Goal: Information Seeking & Learning: Learn about a topic

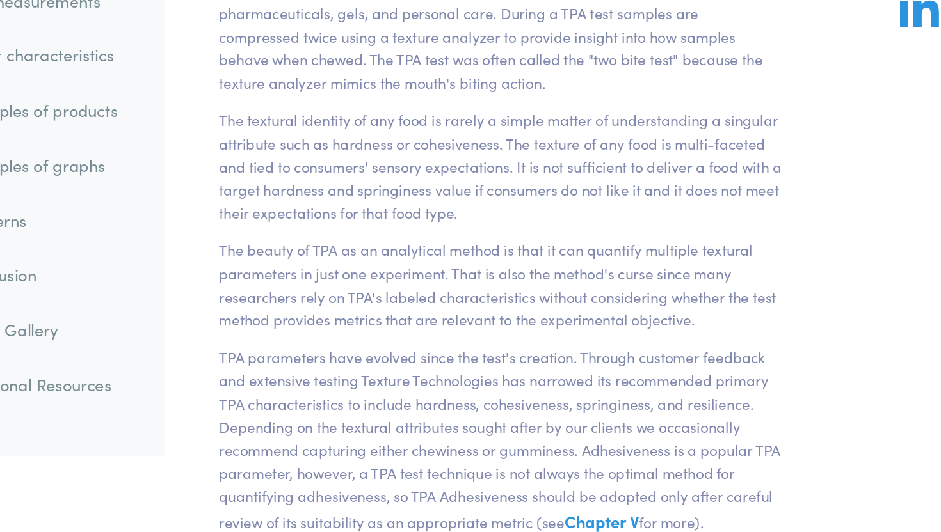
scroll to position [44, 0]
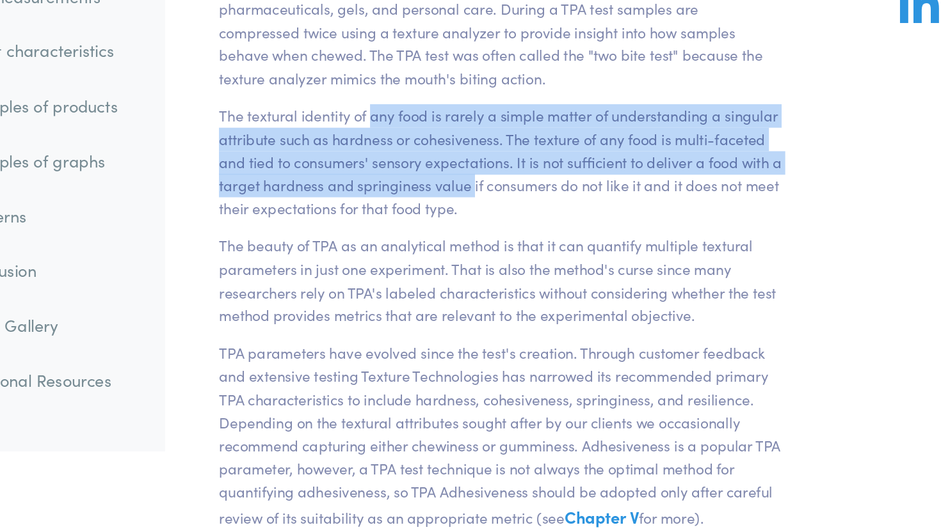
drag, startPoint x: 402, startPoint y: 236, endPoint x: 476, endPoint y: 290, distance: 91.1
click at [476, 289] on p "The textural identity of any food is rarely a simple matter of understanding a …" at bounding box center [497, 270] width 399 height 82
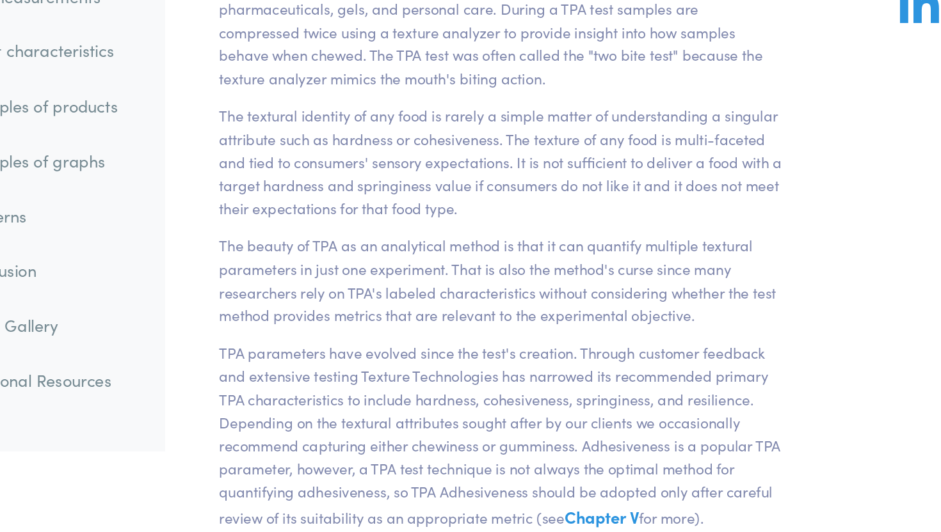
click at [483, 293] on p "The textural identity of any food is rarely a simple matter of understanding a …" at bounding box center [497, 270] width 399 height 82
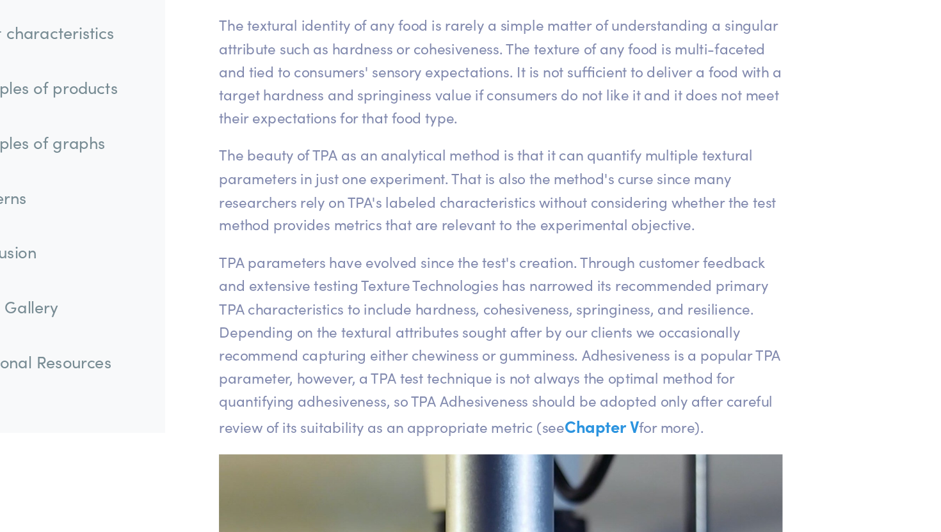
scroll to position [111, 0]
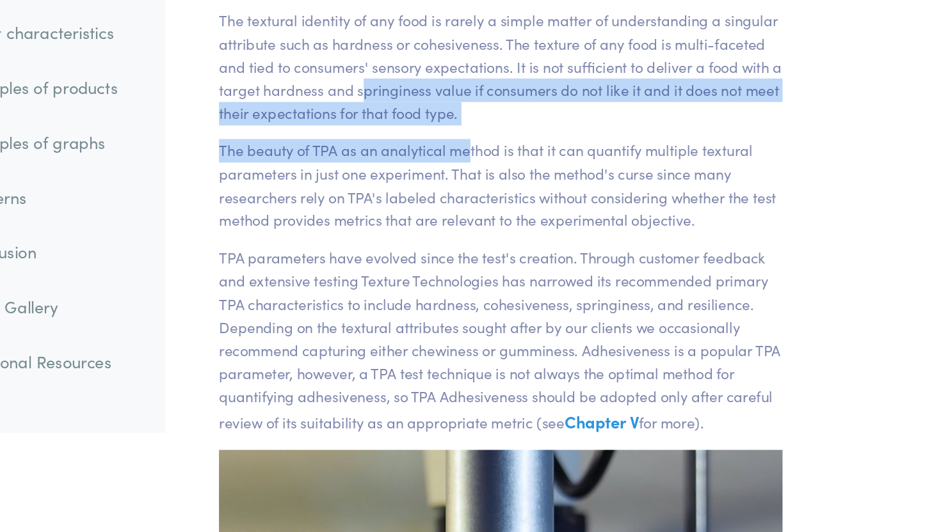
drag, startPoint x: 398, startPoint y: 213, endPoint x: 467, endPoint y: 259, distance: 83.1
click at [472, 259] on section "Chapter I Overview of TPA Texture Profile Analysis is a popular double compress…" at bounding box center [497, 326] width 460 height 699
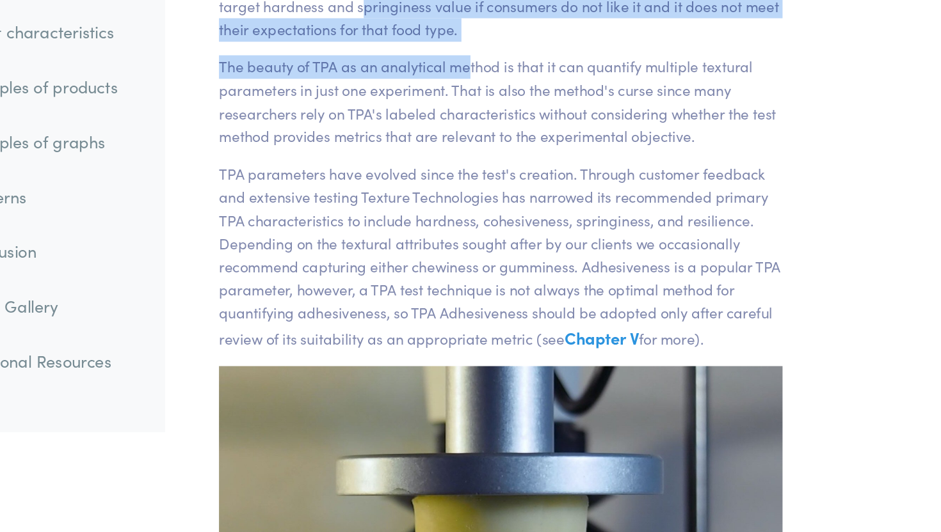
scroll to position [177, 0]
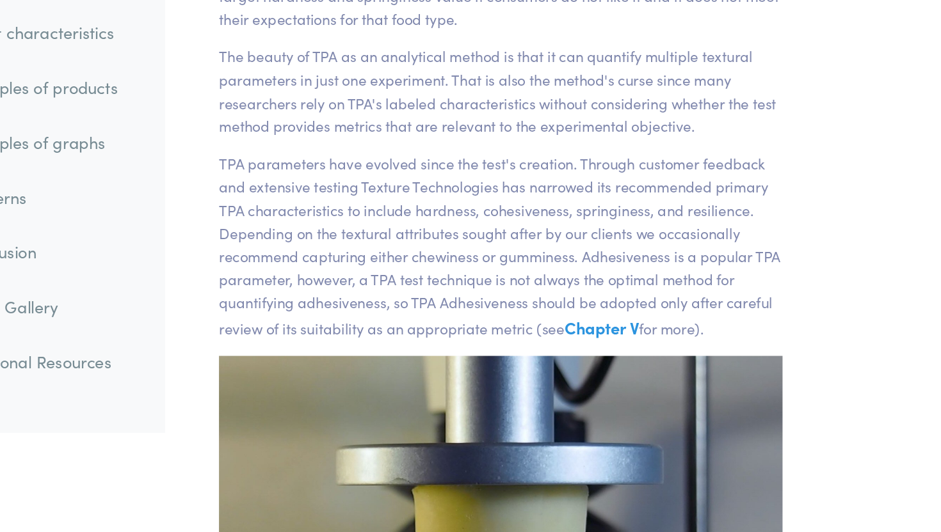
click at [467, 259] on section "Chapter I Overview of TPA Texture Profile Analysis is a popular double compress…" at bounding box center [497, 259] width 460 height 699
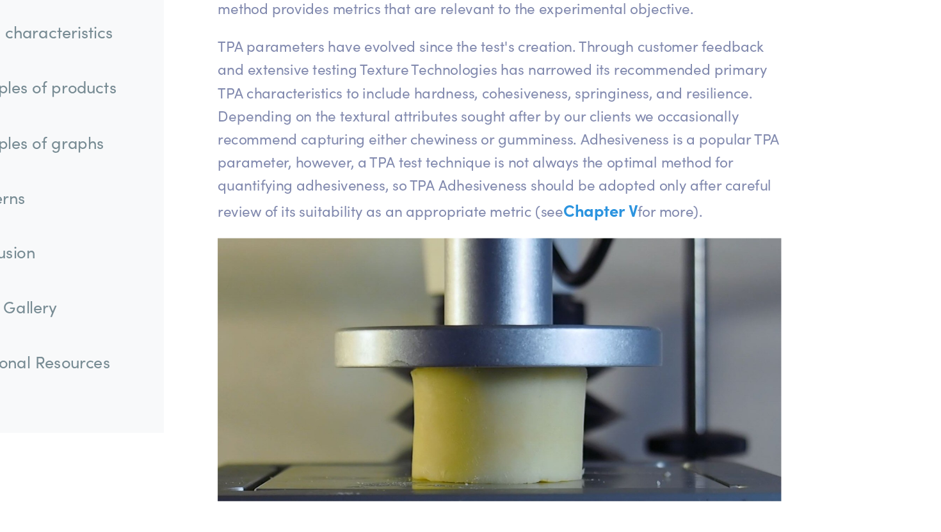
scroll to position [261, 0]
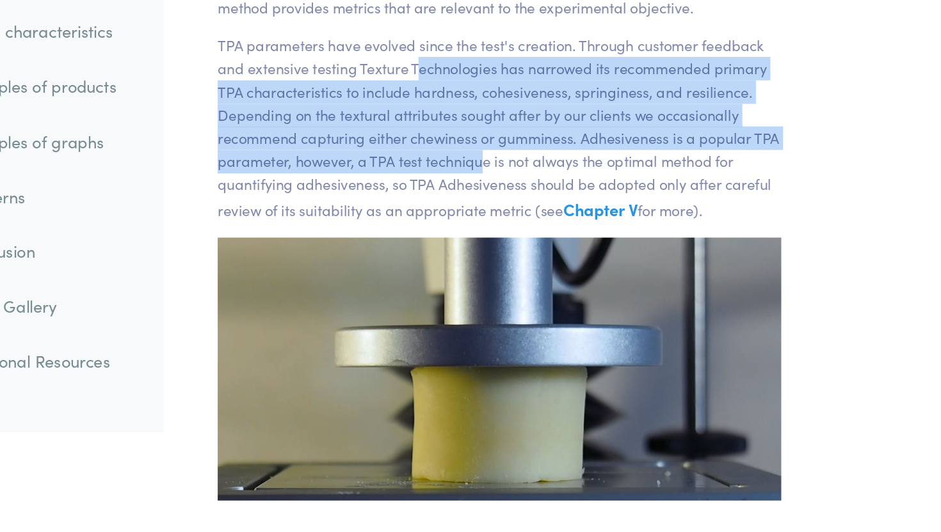
drag, startPoint x: 436, startPoint y: 209, endPoint x: 482, endPoint y: 262, distance: 70.8
click at [482, 262] on p "TPA parameters have evolved since the test's creation. Through customer feedbac…" at bounding box center [497, 247] width 399 height 134
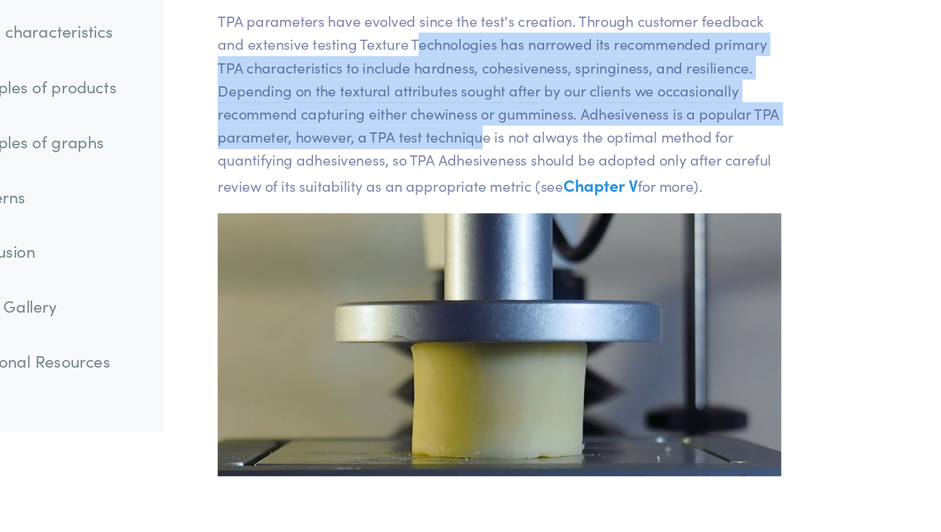
scroll to position [285, 0]
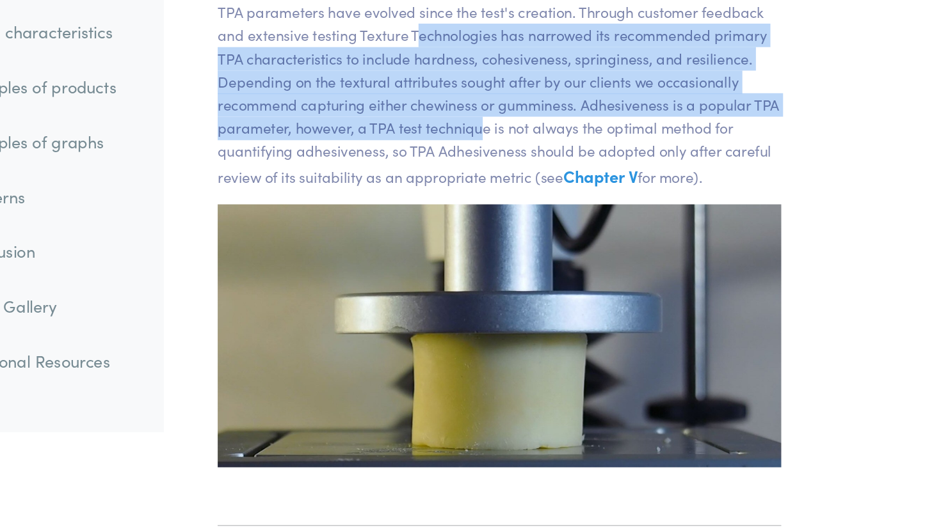
click at [478, 243] on p "TPA parameters have evolved since the test's creation. Through customer feedbac…" at bounding box center [497, 223] width 399 height 134
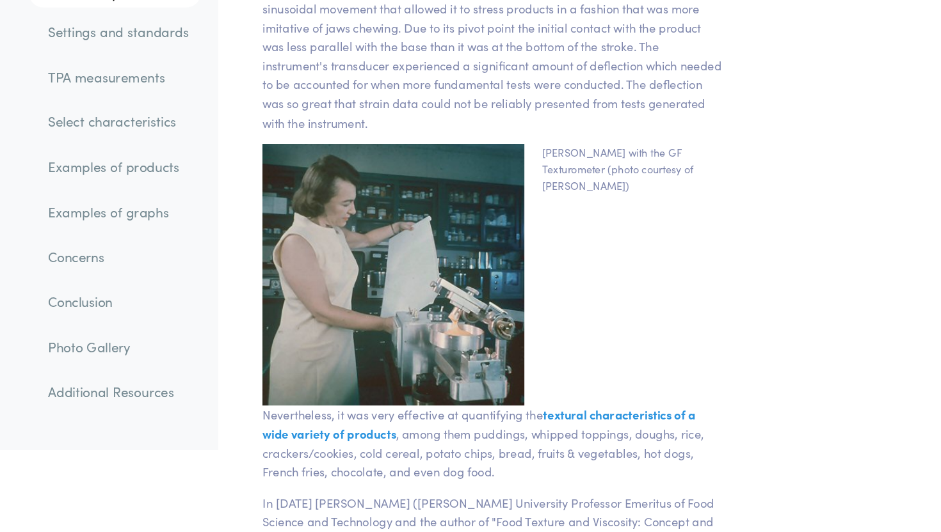
scroll to position [2035, 0]
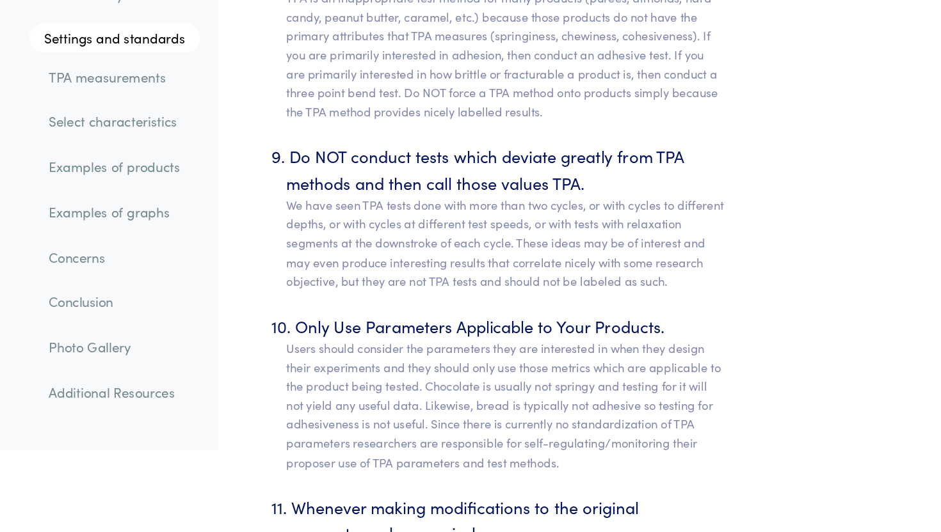
scroll to position [6880, 0]
